Goal: Task Accomplishment & Management: Manage account settings

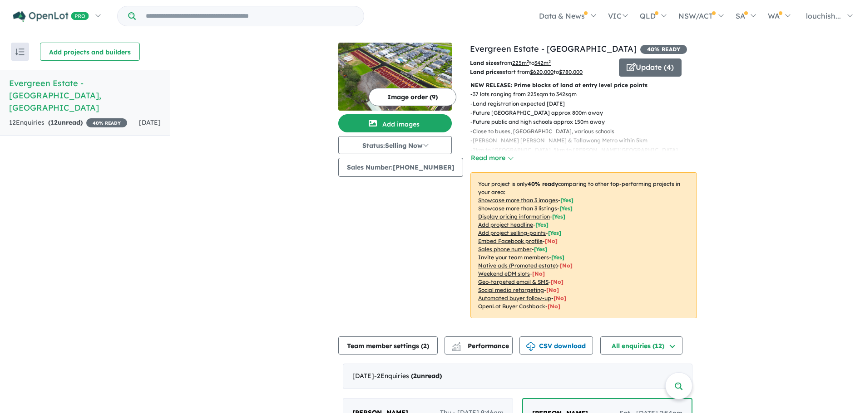
click at [399, 96] on button "Image order ( 9 )" at bounding box center [413, 97] width 88 height 18
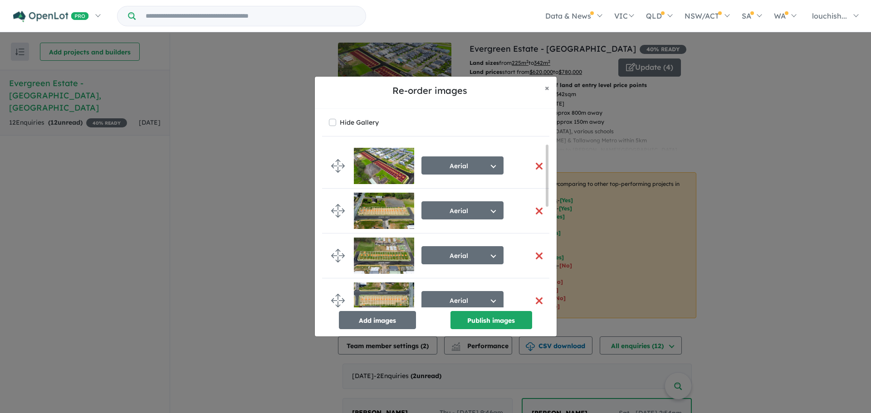
click at [536, 211] on button "button" at bounding box center [539, 212] width 19 height 20
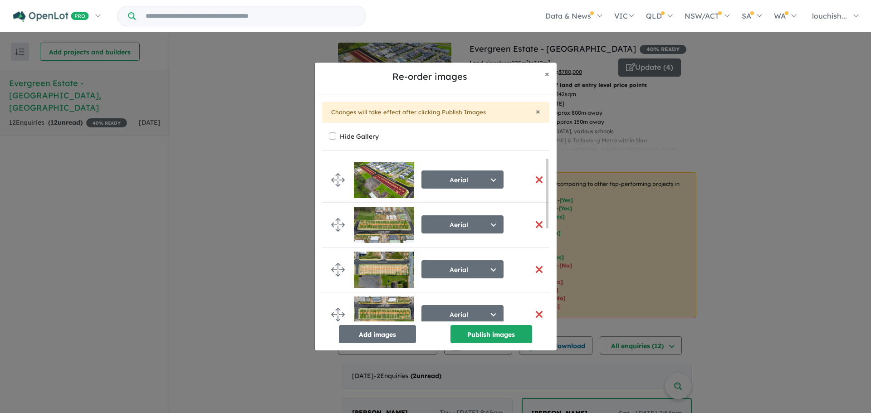
click at [536, 226] on button "button" at bounding box center [539, 225] width 19 height 20
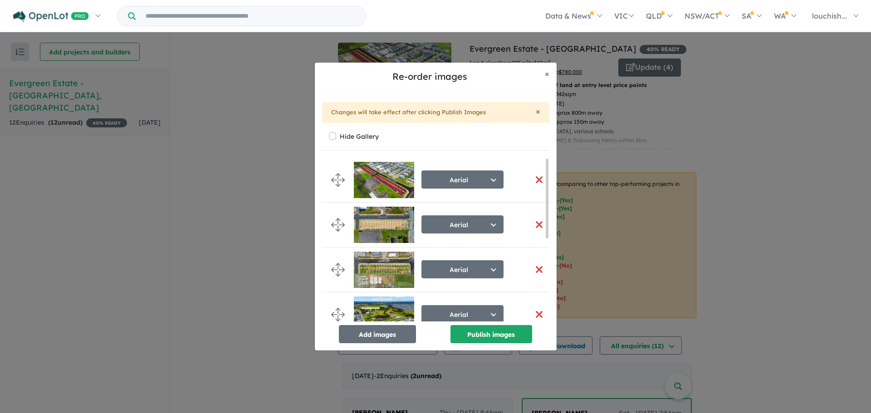
click at [536, 226] on button "button" at bounding box center [539, 225] width 19 height 20
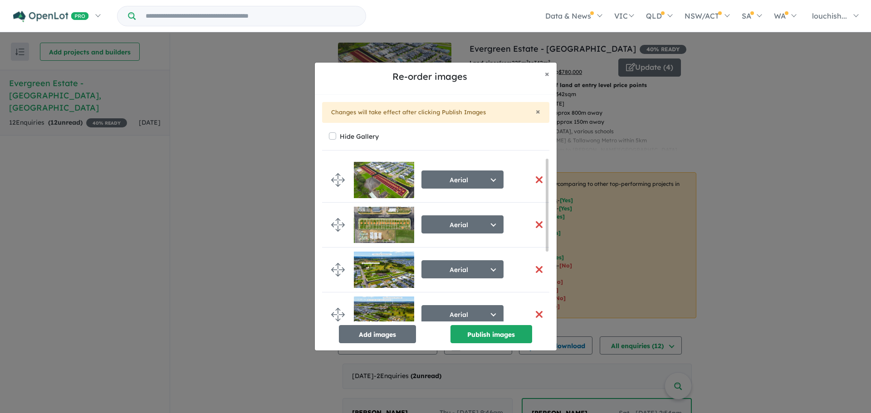
click at [536, 226] on button "button" at bounding box center [539, 225] width 19 height 20
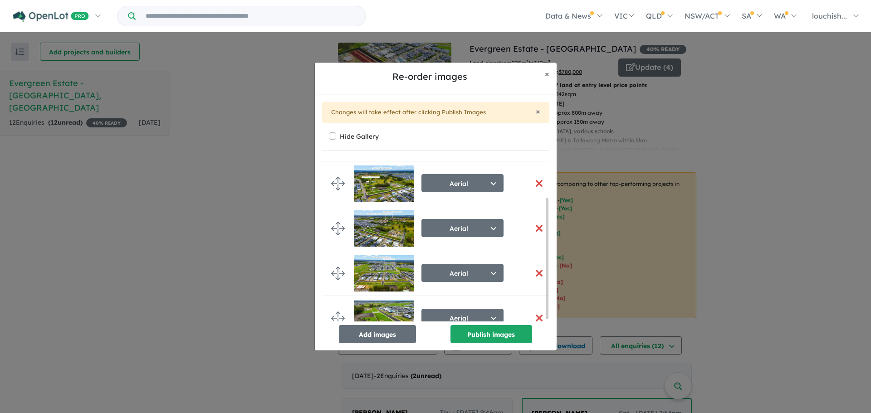
scroll to position [57, 0]
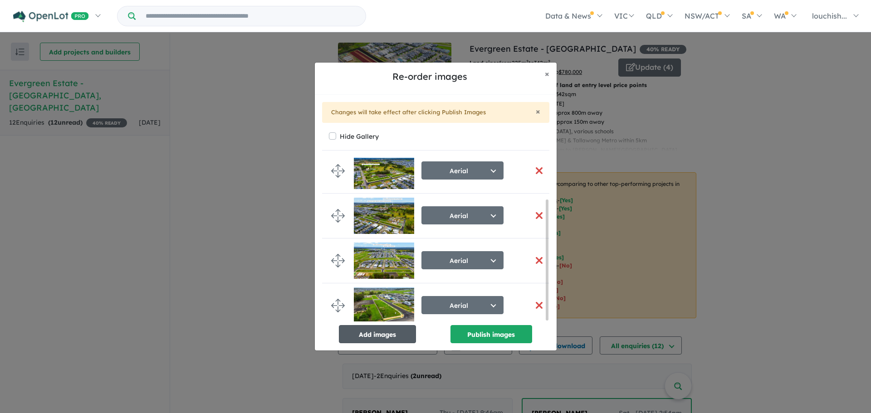
click at [383, 333] on button "Add images" at bounding box center [377, 334] width 77 height 18
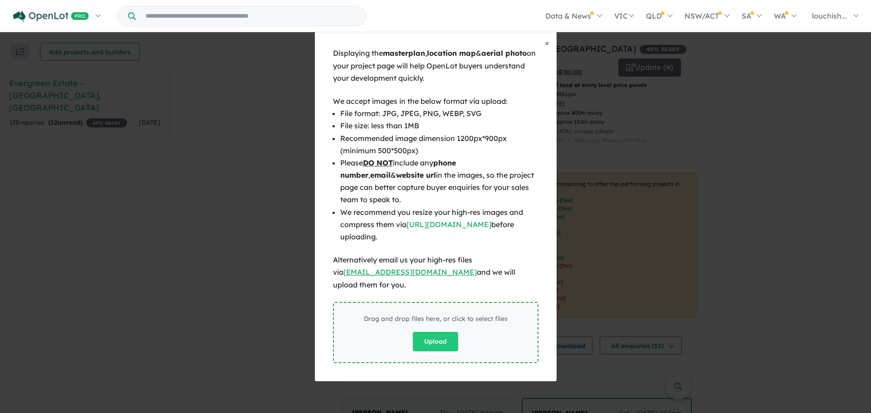
scroll to position [55, 0]
click at [435, 335] on button "Upload" at bounding box center [435, 342] width 45 height 20
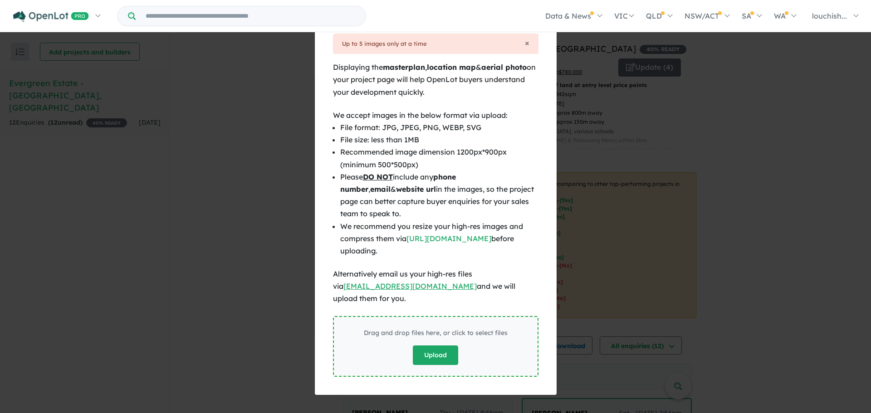
click at [437, 348] on button "Upload" at bounding box center [435, 356] width 45 height 20
click at [428, 346] on button "Upload" at bounding box center [435, 356] width 45 height 20
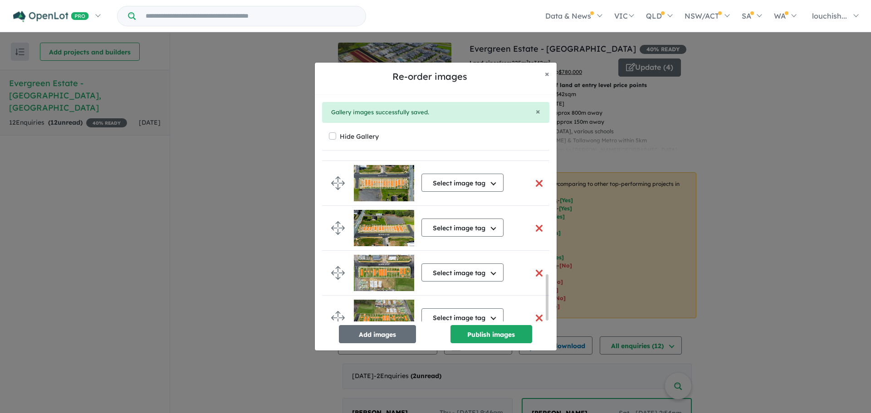
scroll to position [420, 0]
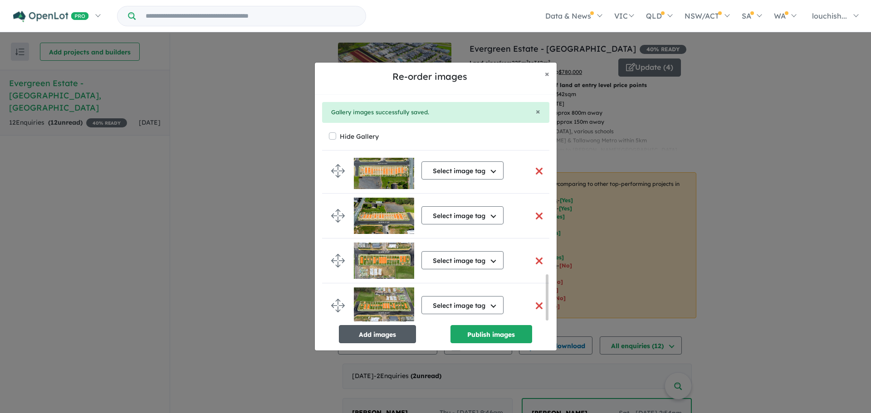
click at [393, 334] on button "Add images" at bounding box center [377, 334] width 77 height 18
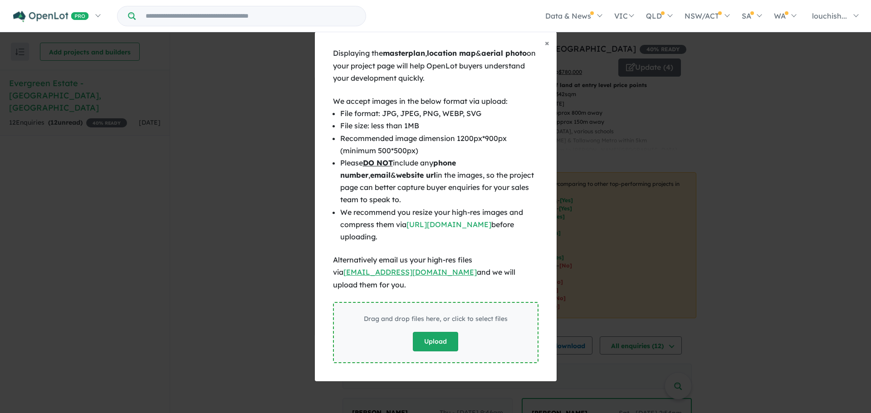
click at [439, 336] on button "Upload" at bounding box center [435, 342] width 45 height 20
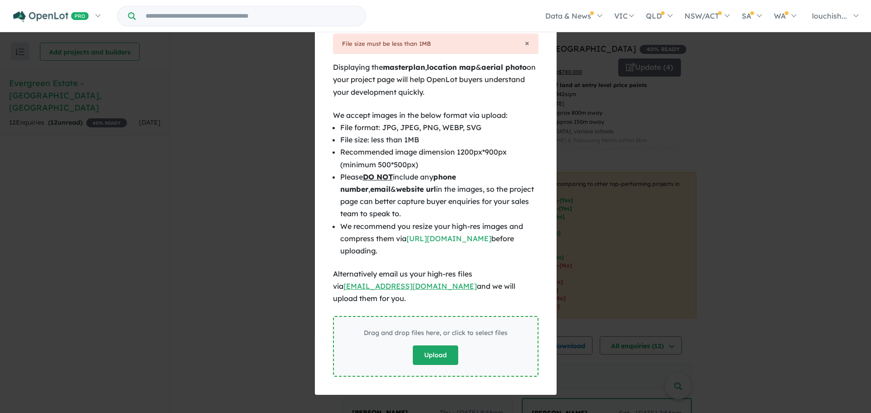
click at [428, 352] on button "Upload" at bounding box center [435, 356] width 45 height 20
drag, startPoint x: 550, startPoint y: 34, endPoint x: 546, endPoint y: 52, distance: 18.4
click at [550, 34] on button "× Close" at bounding box center [547, 29] width 19 height 23
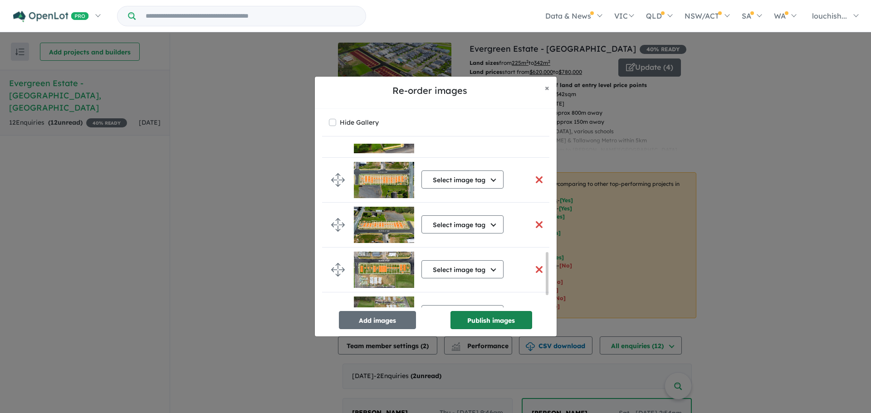
click at [467, 319] on button "Publish images" at bounding box center [492, 320] width 82 height 18
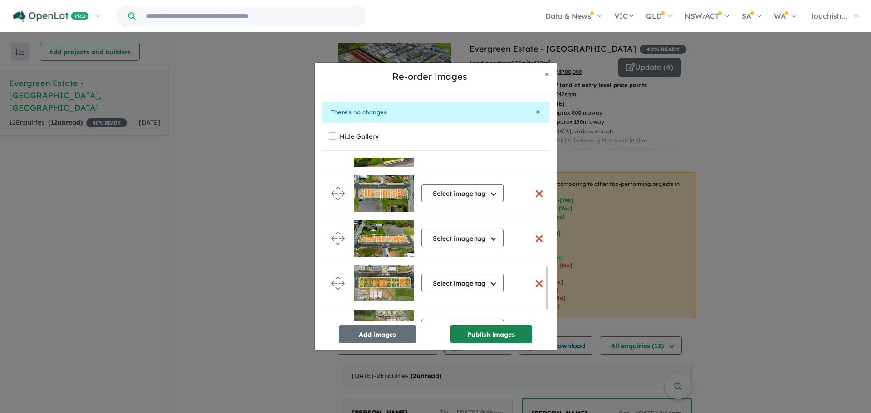
click at [497, 337] on button "Publish images" at bounding box center [492, 334] width 82 height 18
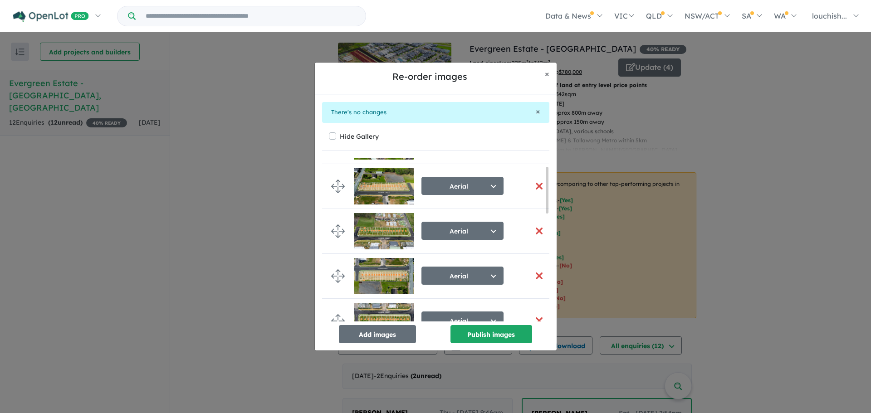
scroll to position [0, 0]
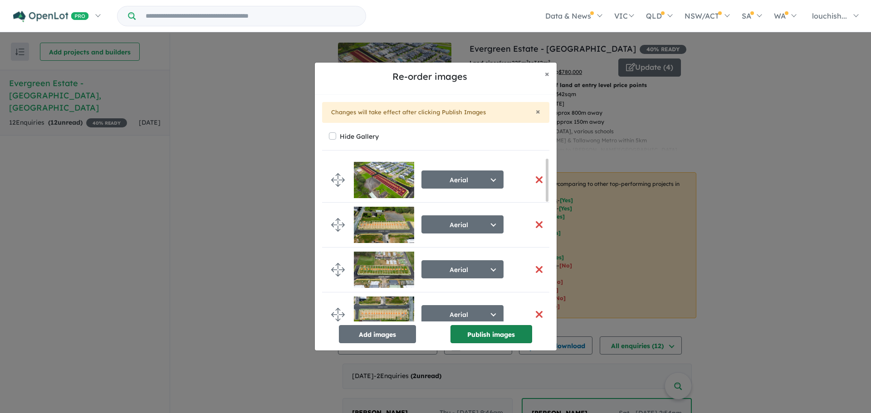
click at [491, 336] on button "Publish images" at bounding box center [492, 334] width 82 height 18
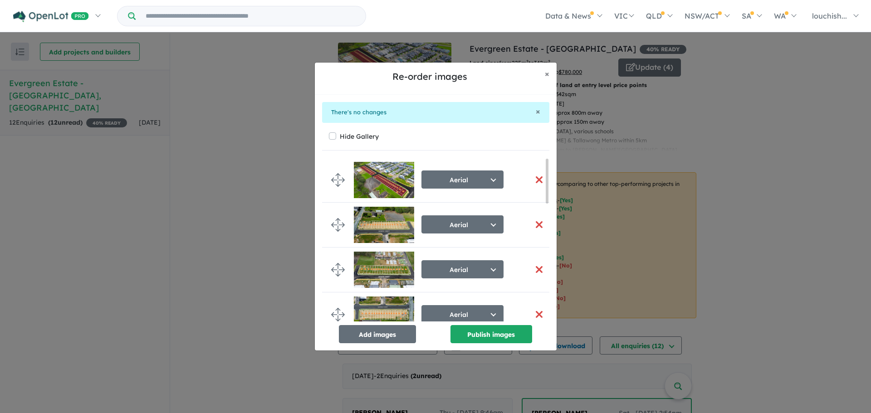
click at [535, 223] on button "button" at bounding box center [539, 225] width 19 height 20
click at [537, 223] on button "button" at bounding box center [539, 225] width 19 height 20
click at [486, 333] on button "Publish images" at bounding box center [492, 334] width 82 height 18
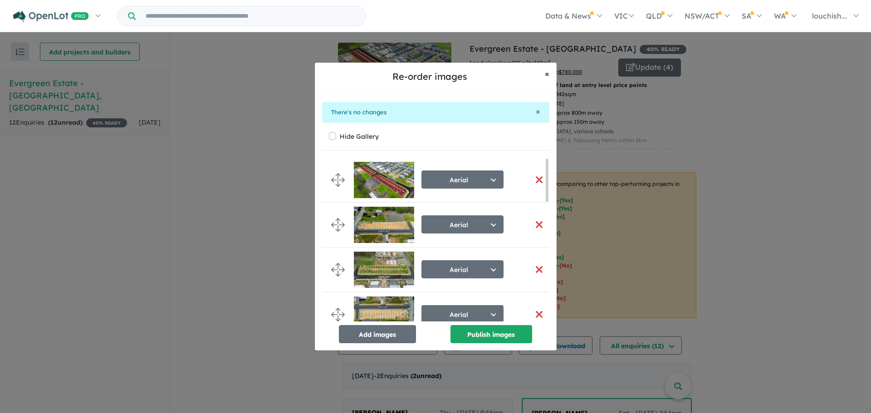
click at [548, 73] on span "×" at bounding box center [547, 74] width 5 height 10
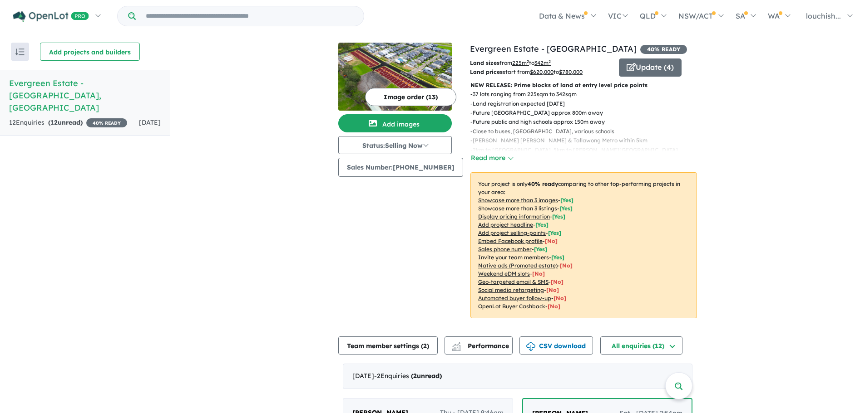
click at [399, 100] on button "Image order ( 13 )" at bounding box center [410, 97] width 91 height 18
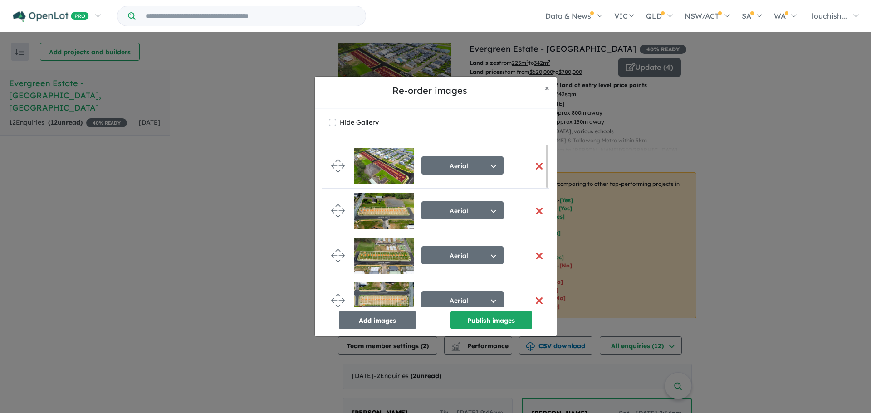
click at [536, 211] on button "button" at bounding box center [539, 212] width 19 height 20
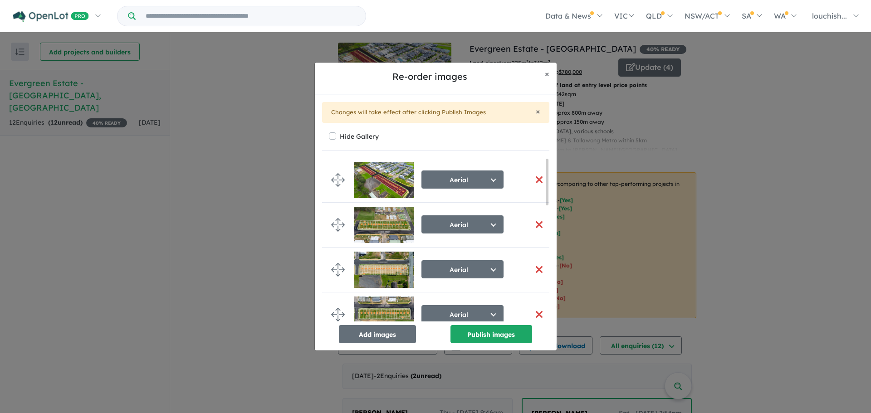
click at [536, 220] on button "button" at bounding box center [539, 225] width 19 height 20
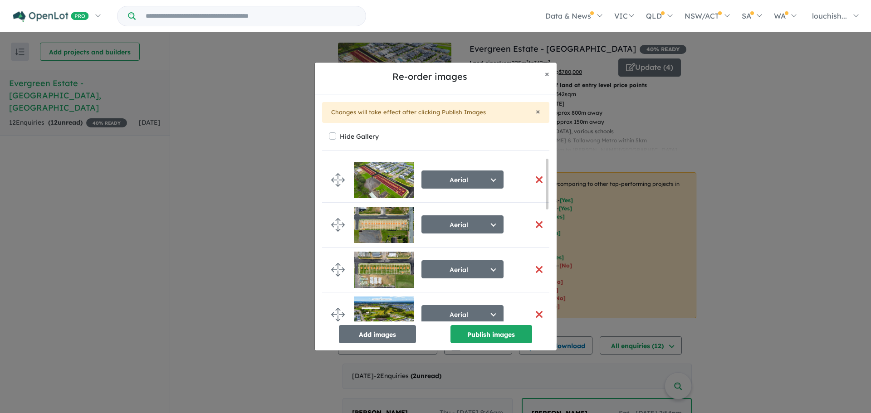
click at [537, 221] on button "button" at bounding box center [539, 225] width 19 height 20
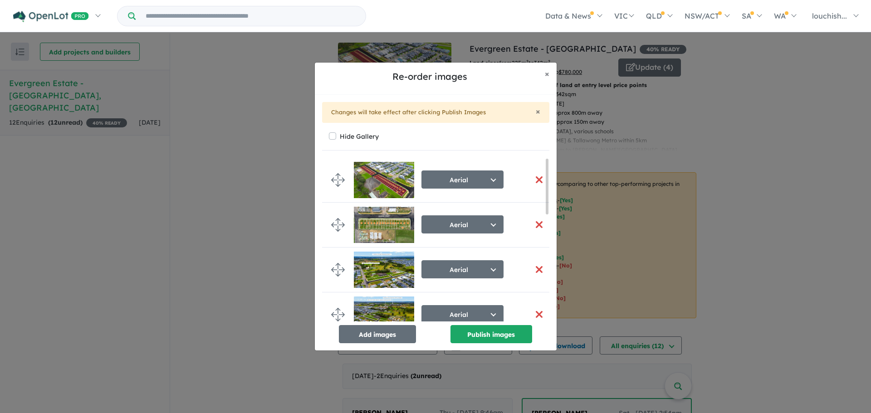
click at [537, 221] on button "button" at bounding box center [539, 225] width 19 height 20
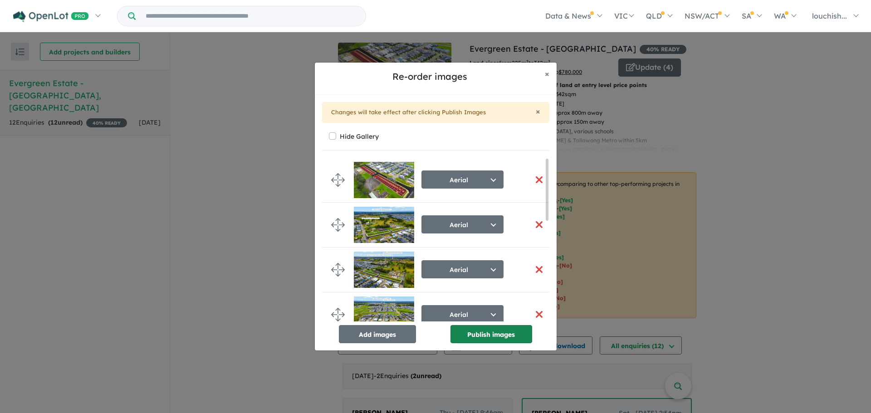
click at [494, 332] on button "Publish images" at bounding box center [492, 334] width 82 height 18
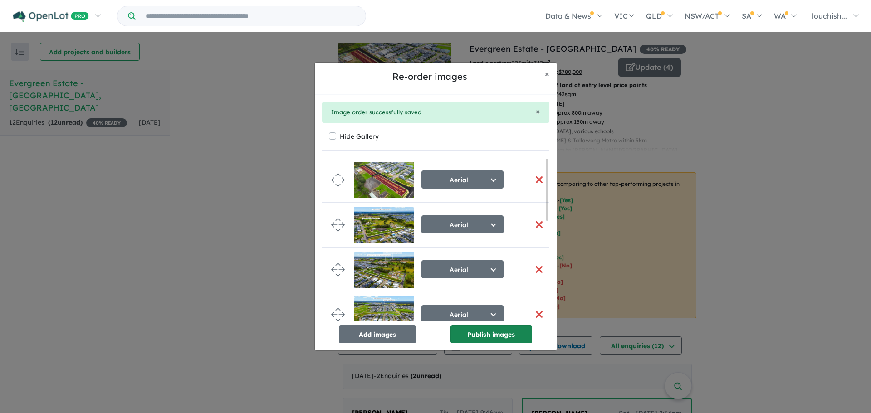
click at [502, 337] on button "Publish images" at bounding box center [492, 334] width 82 height 18
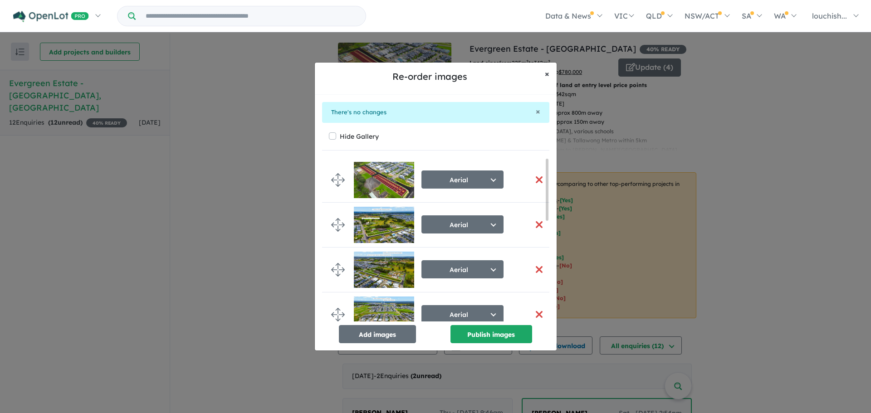
click at [548, 74] on span "×" at bounding box center [547, 74] width 5 height 10
